Goal: Task Accomplishment & Management: Manage account settings

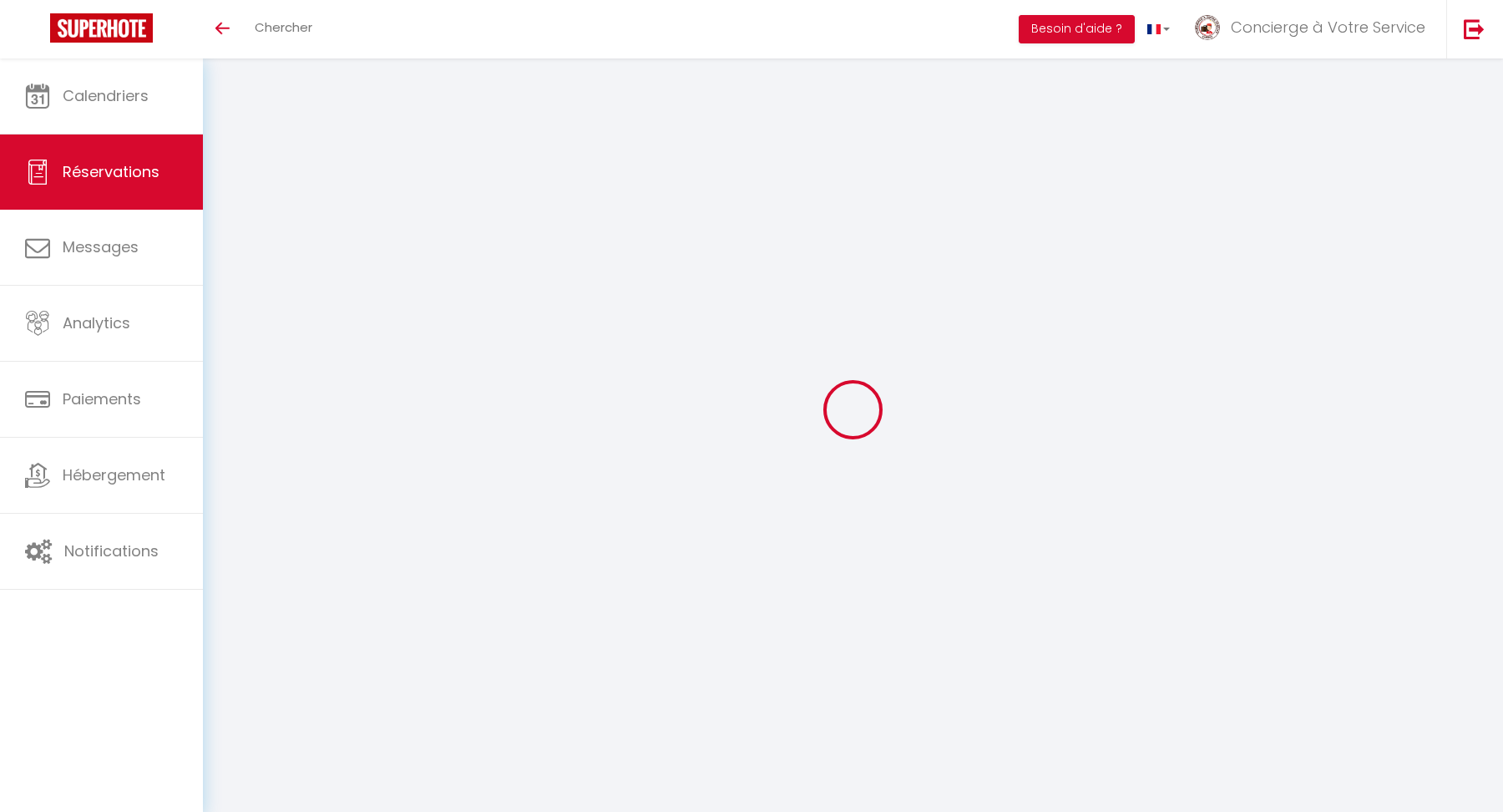
select select
checkbox input "false"
select select
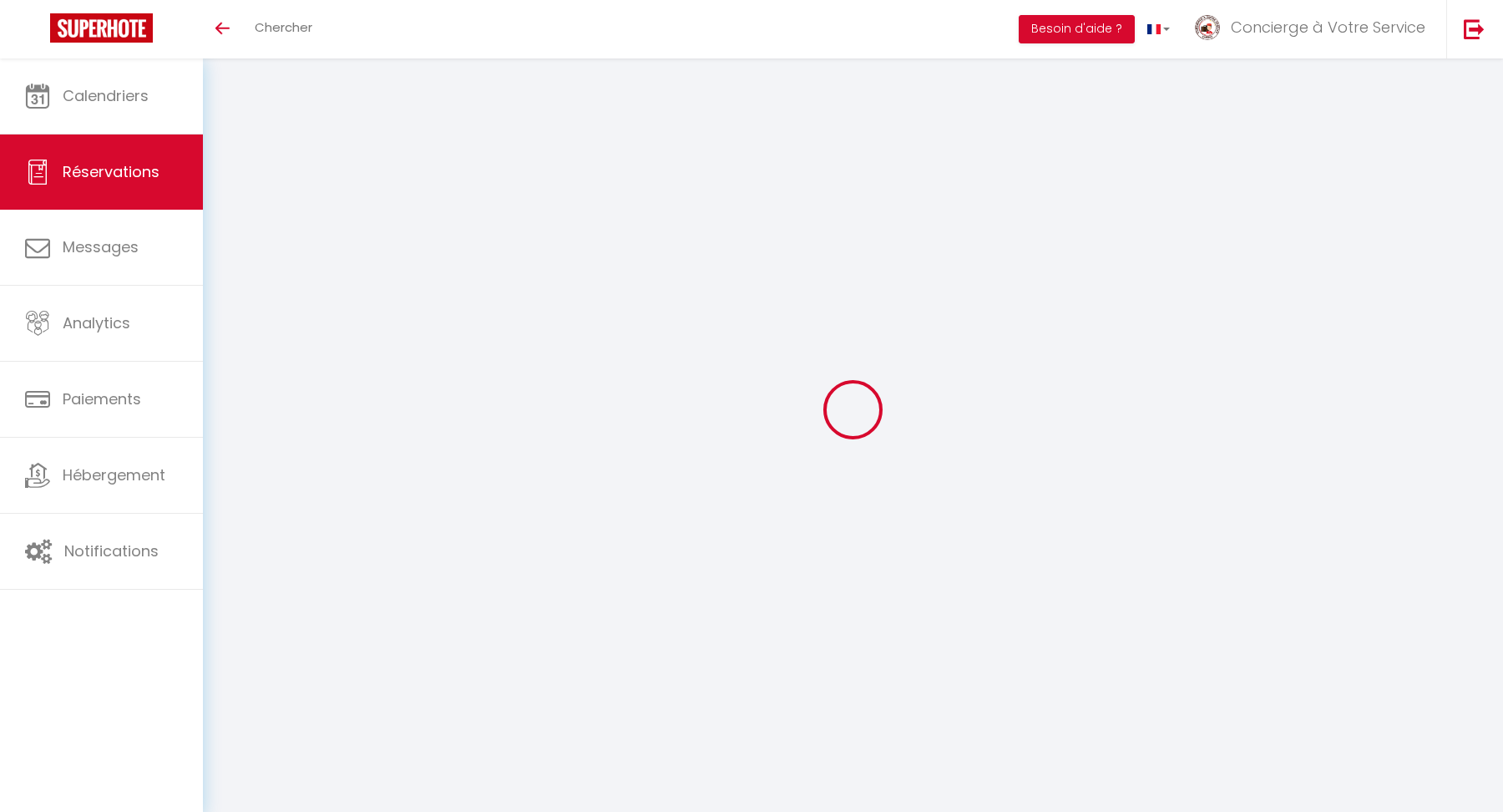
checkbox input "false"
type textarea "** THIS RESERVATION HAS BEEN PRE-PAID ** Reservation has a cancellation grace p…"
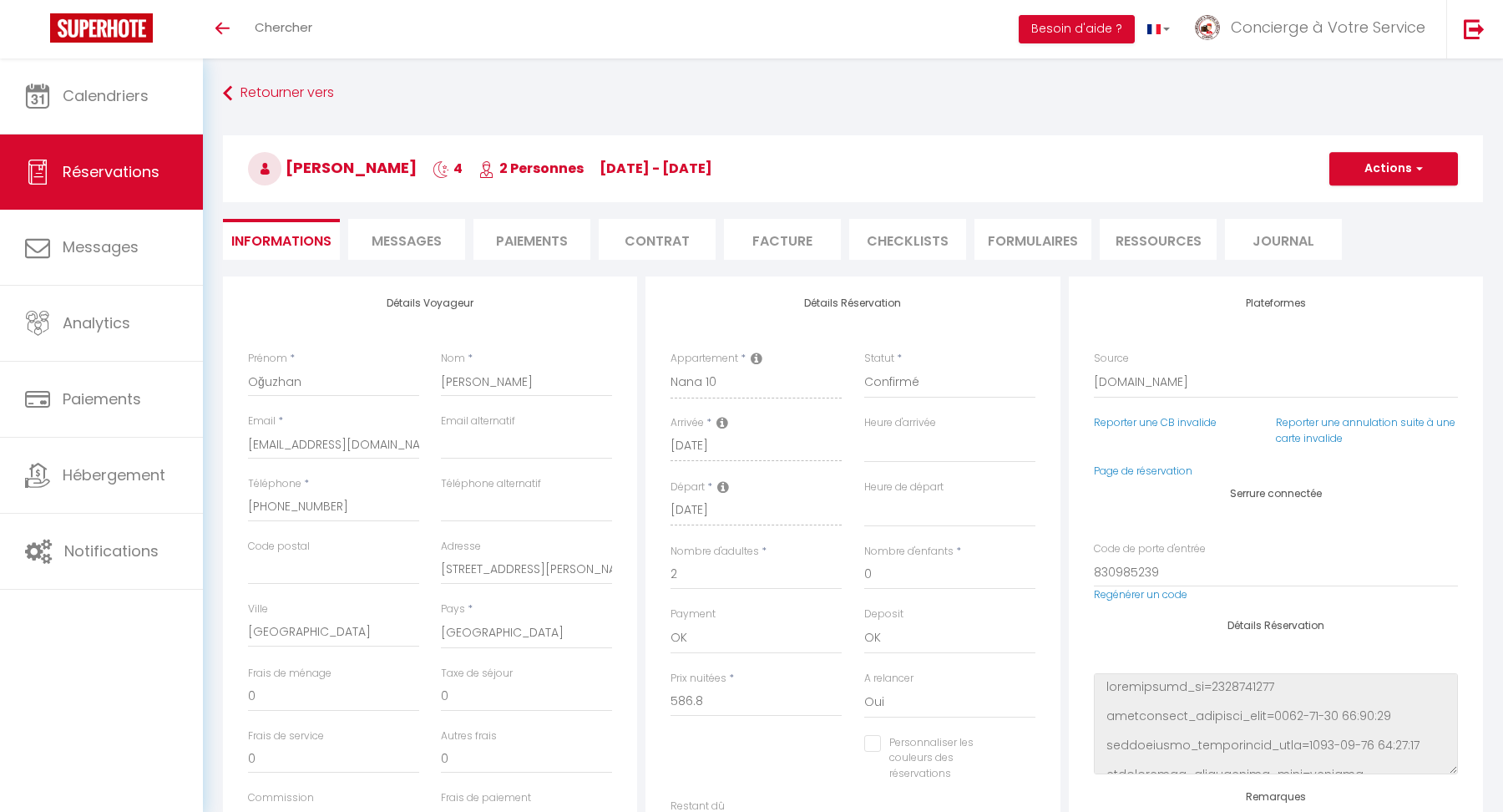
click at [388, 231] on span "Messages" at bounding box center [407, 240] width 70 height 19
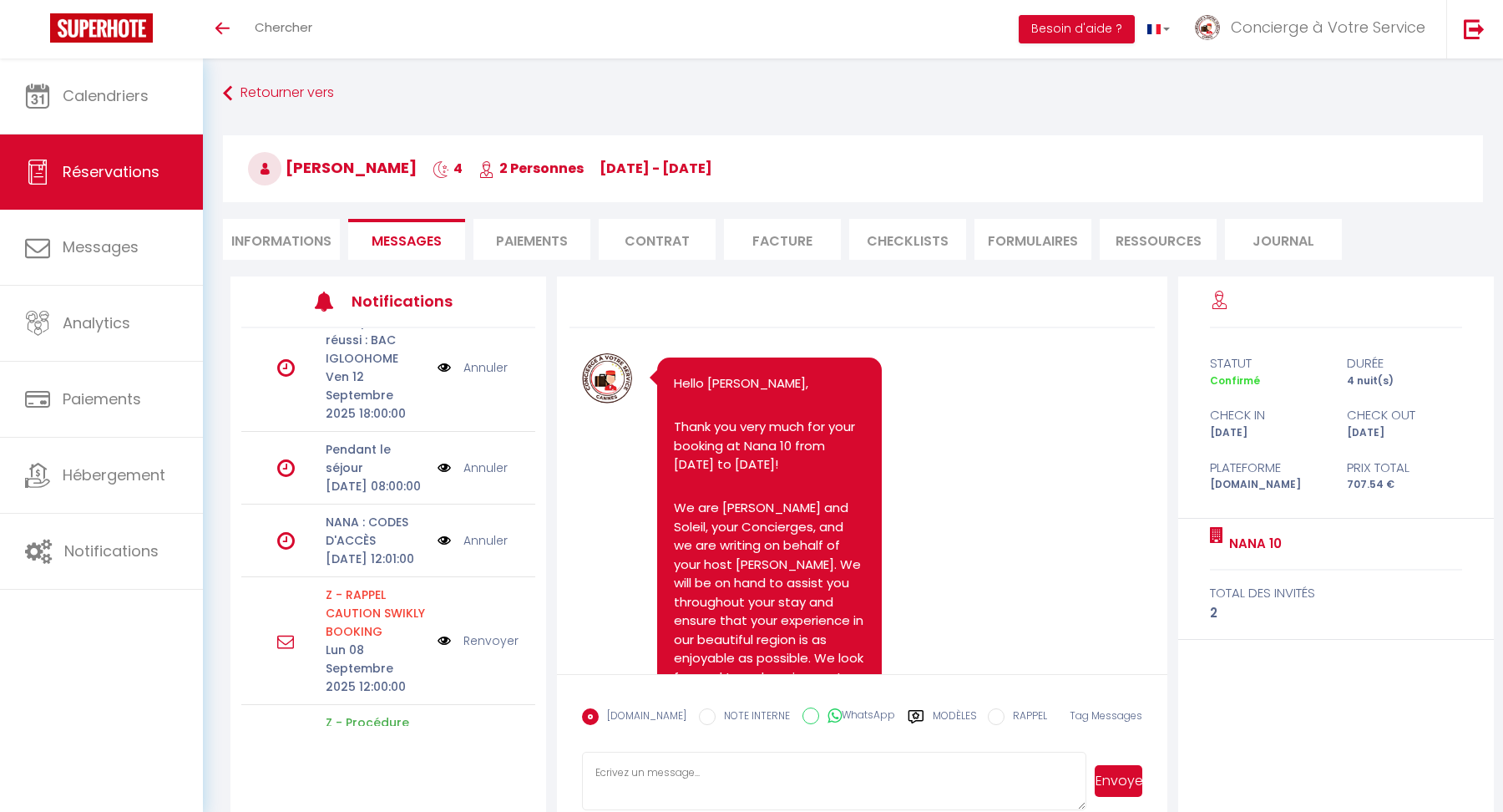
scroll to position [148, 0]
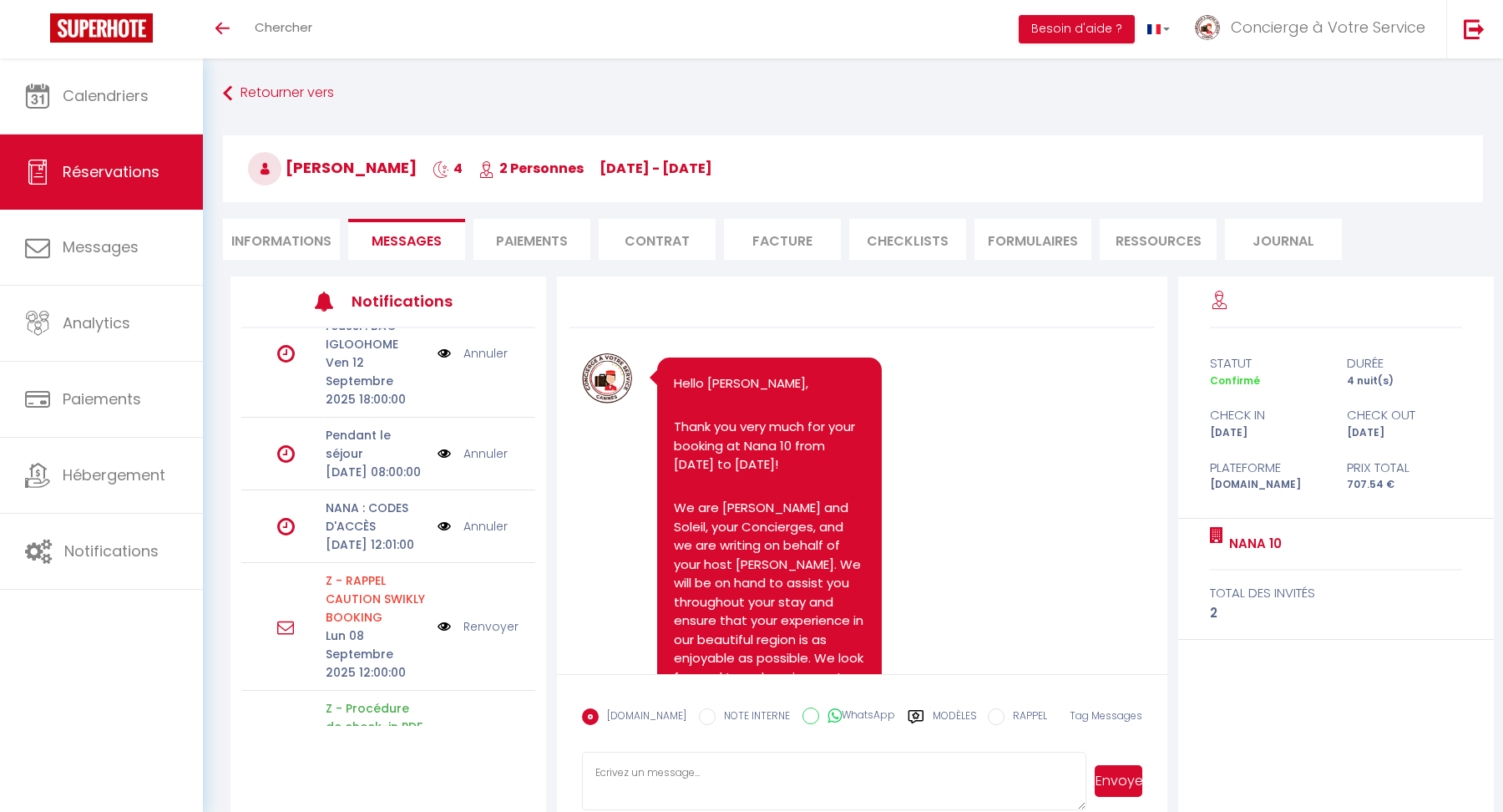
click at [485, 535] on link "Annuler" at bounding box center [485, 526] width 44 height 18
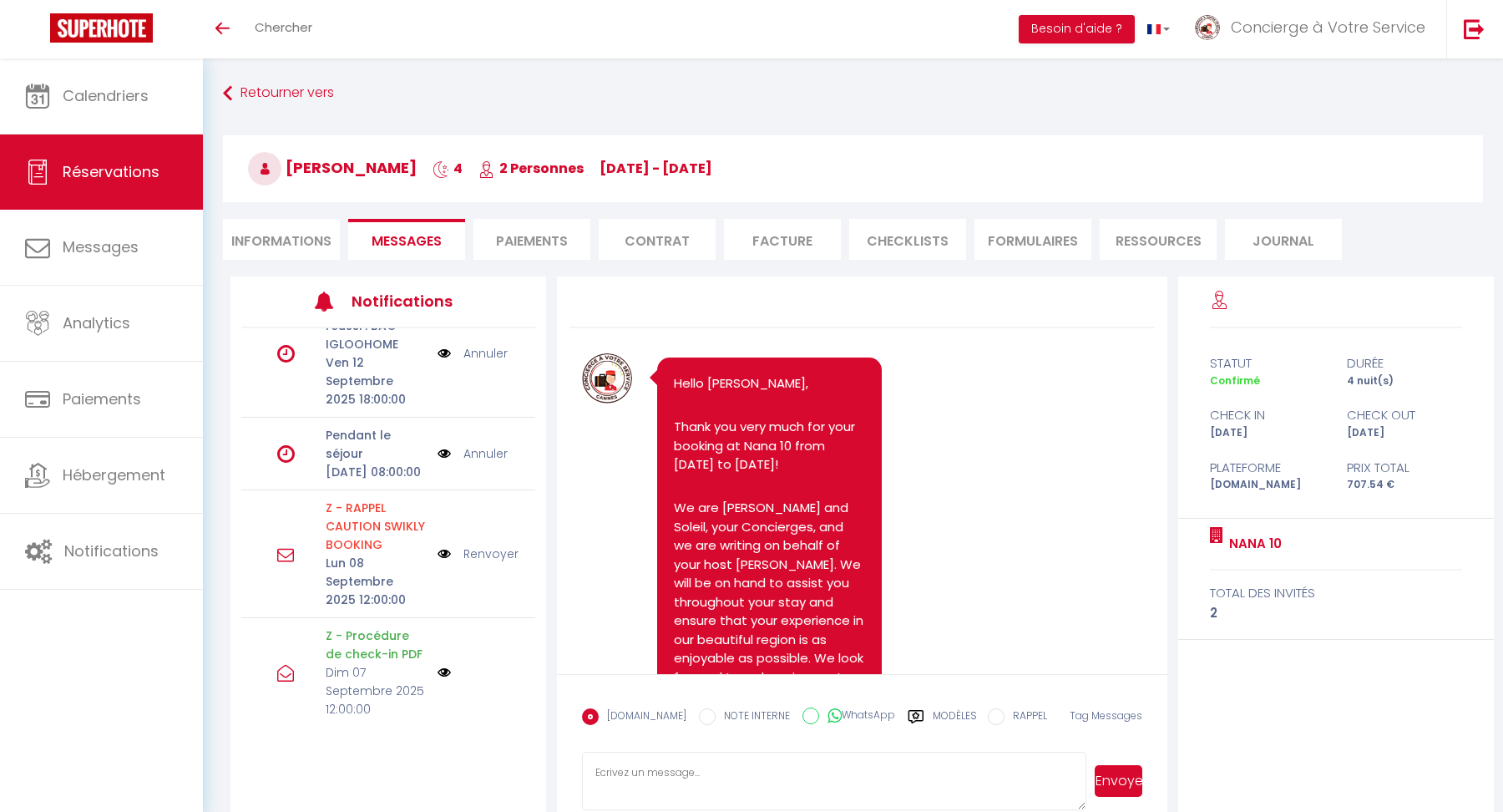
scroll to position [10673, 0]
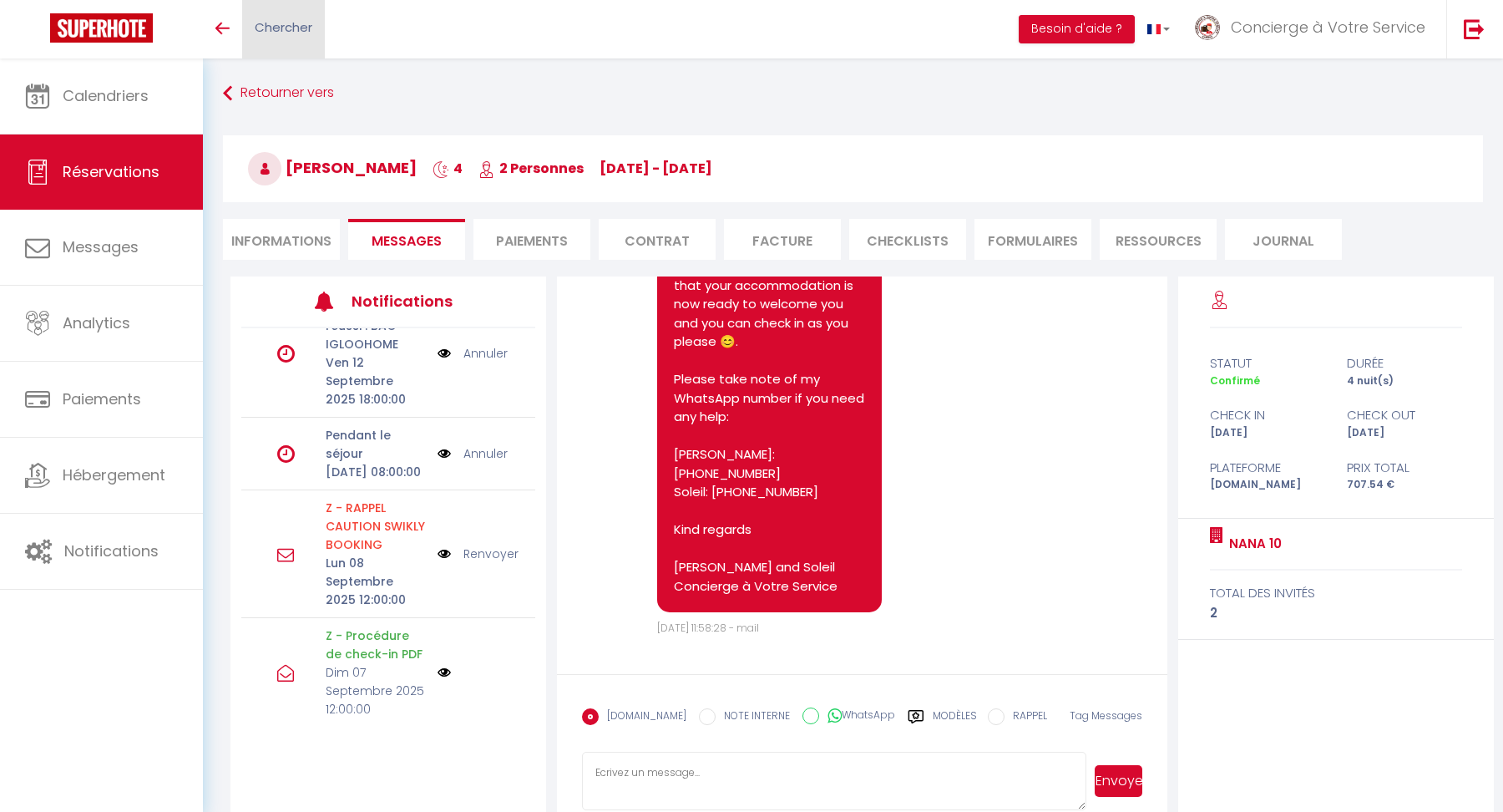
click at [296, 36] on link "Chercher" at bounding box center [283, 29] width 83 height 58
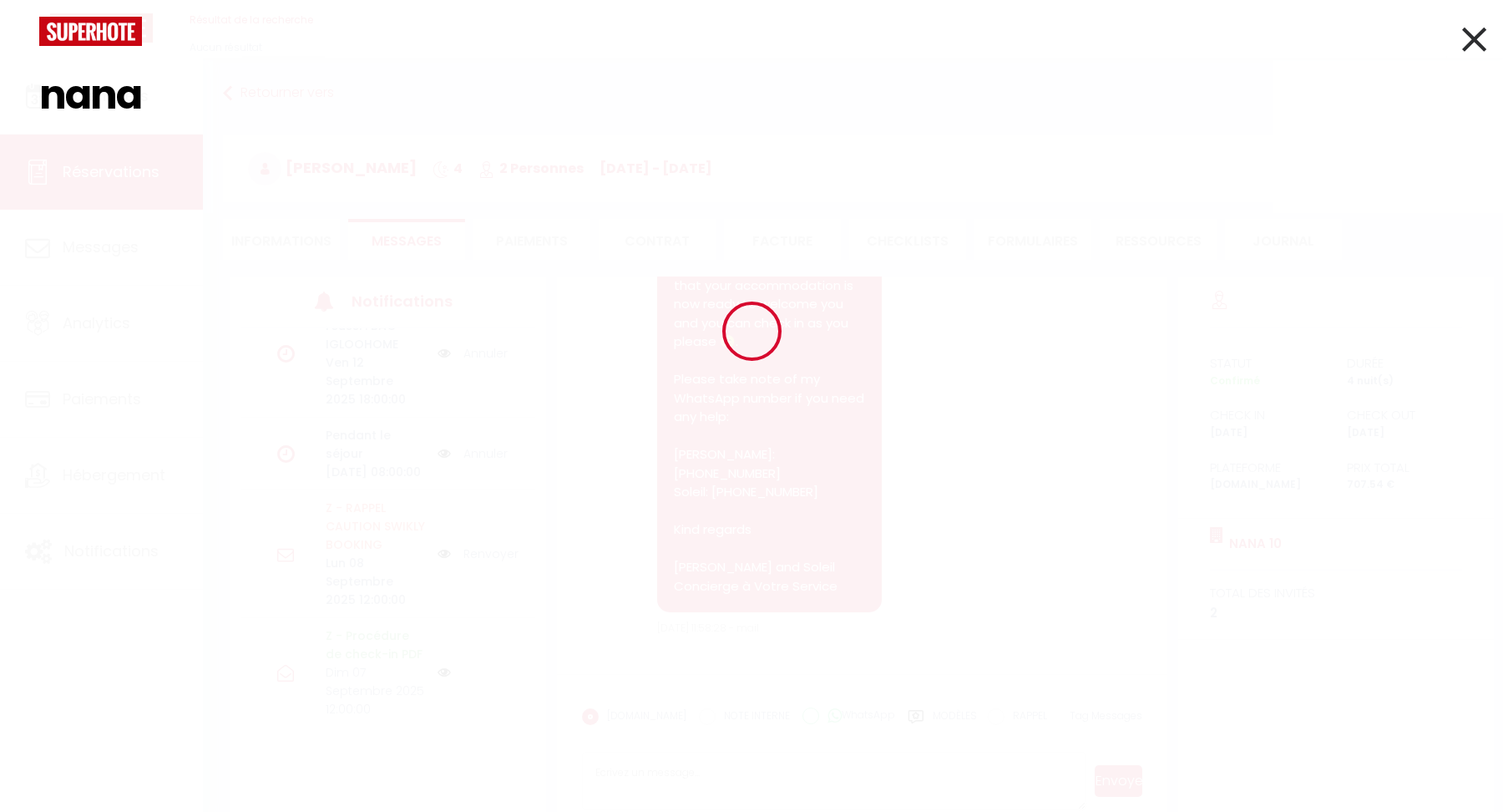
type input "nana"
